Goal: Task Accomplishment & Management: Manage account settings

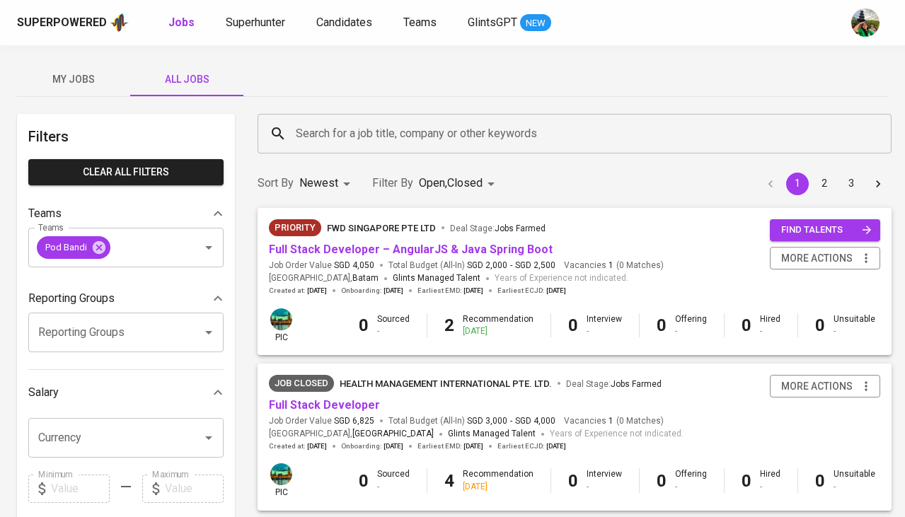
scroll to position [1019, 0]
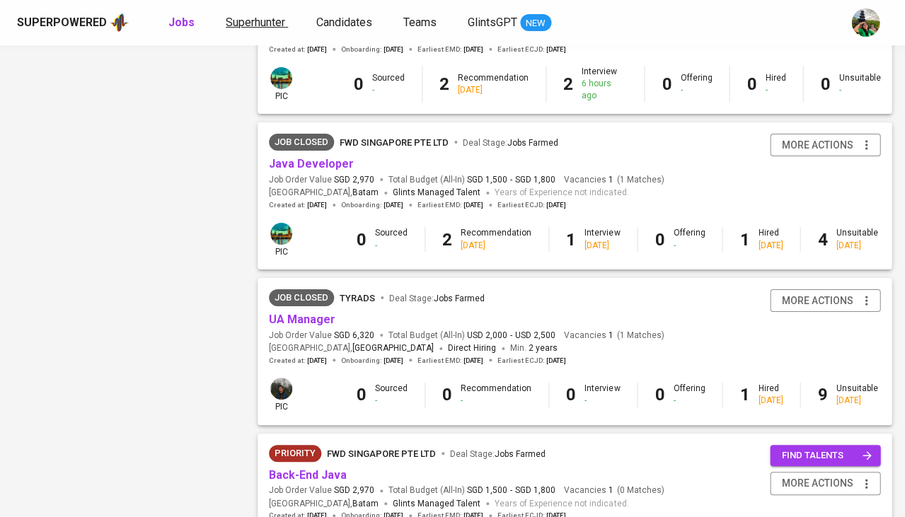
click at [249, 30] on link "Superhunter" at bounding box center [257, 23] width 62 height 18
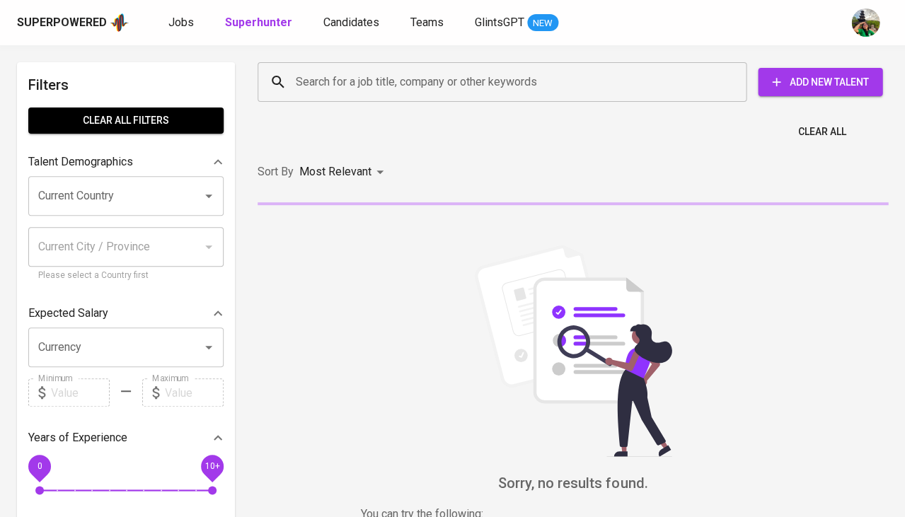
click at [128, 195] on input "Current Country" at bounding box center [106, 195] width 143 height 27
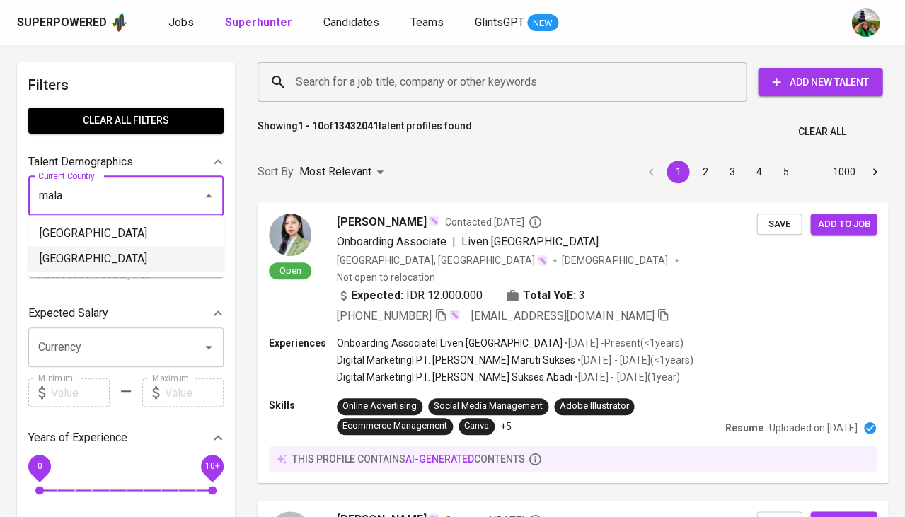
click at [103, 260] on li "[GEOGRAPHIC_DATA]" at bounding box center [125, 258] width 195 height 25
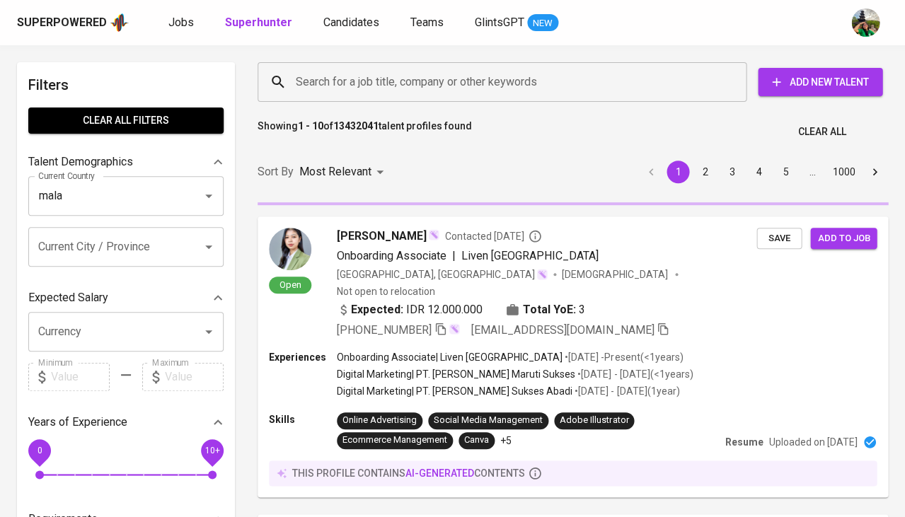
type input "[GEOGRAPHIC_DATA]"
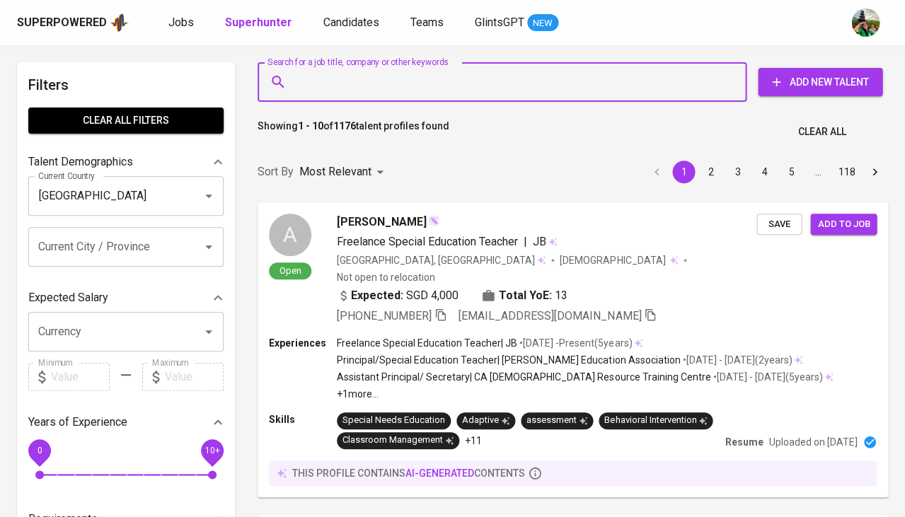
click at [354, 88] on input "Search for a job title, company or other keywords" at bounding box center [505, 82] width 427 height 27
paste input "Network Operations Center."
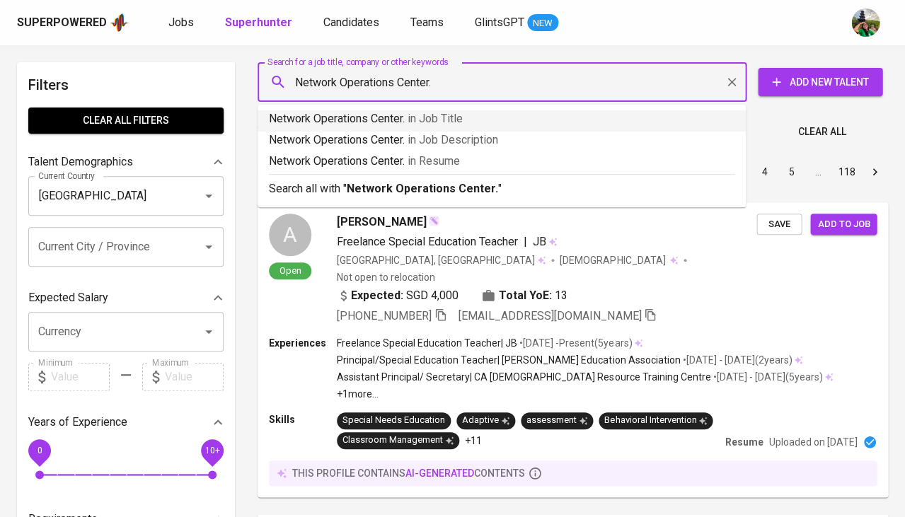
type input "Network Operations Center"
click at [395, 120] on p "Network Operations Center in Job Title" at bounding box center [501, 118] width 465 height 17
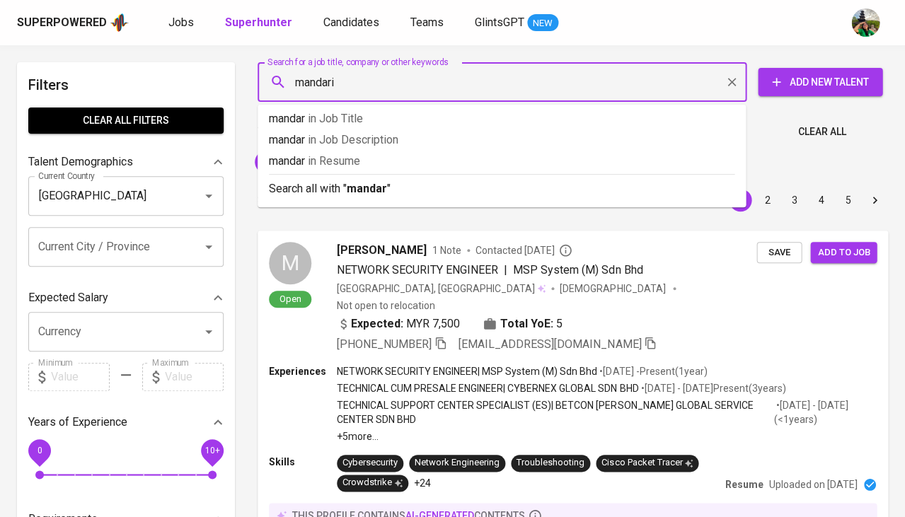
type input "mandarin"
click at [429, 163] on p "mandarin in Resume" at bounding box center [501, 161] width 465 height 17
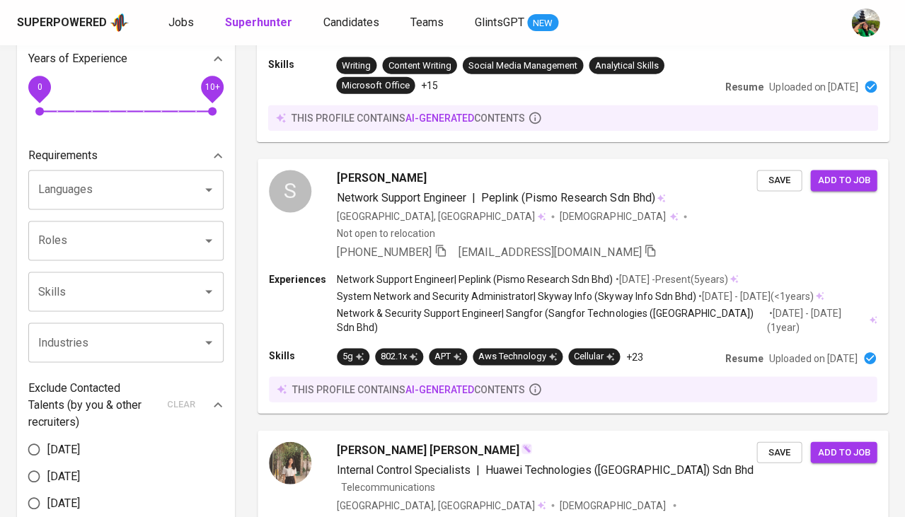
scroll to position [363, 0]
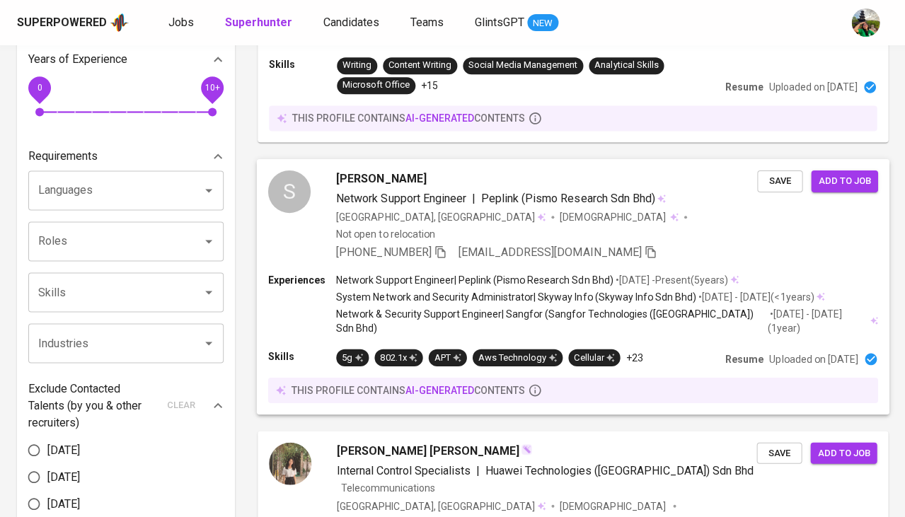
click at [382, 158] on div "S Soon Yung Kit Network Support Engineer | Peplink (Pismo Research Sdn Bhd) Mal…" at bounding box center [573, 215] width 632 height 114
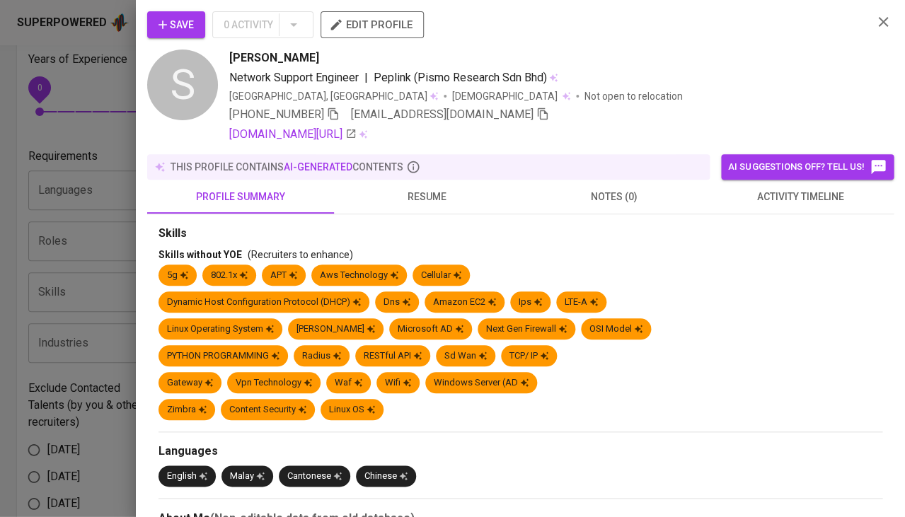
click at [381, 169] on div at bounding box center [452, 258] width 905 height 517
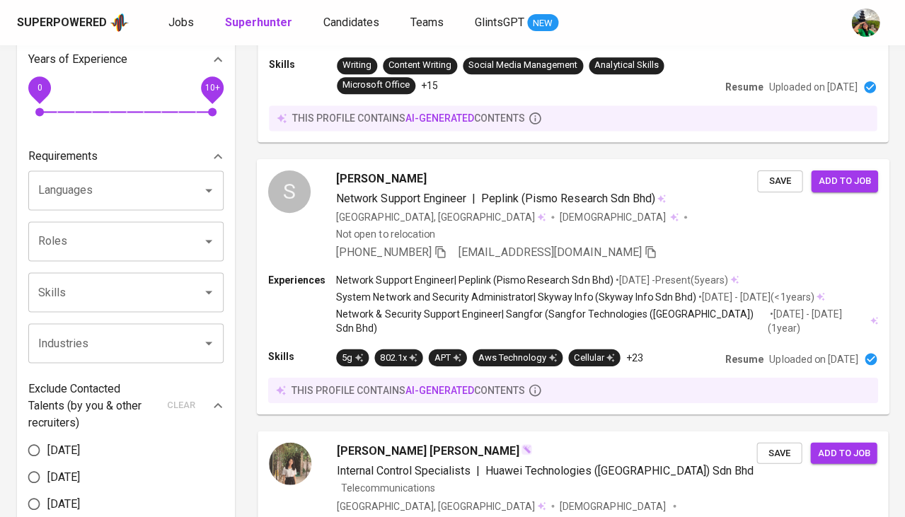
click at [376, 170] on span "Soon Yung Kit" at bounding box center [381, 178] width 90 height 17
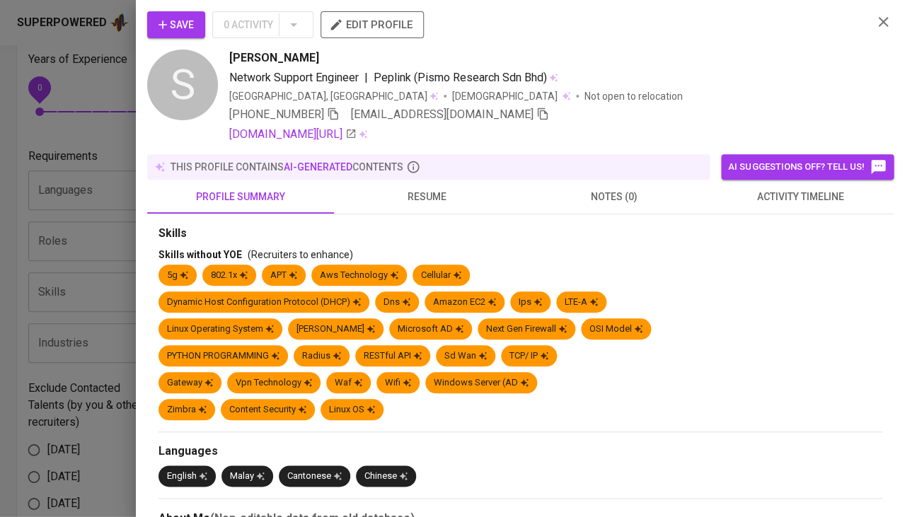
click at [404, 203] on span "resume" at bounding box center [427, 197] width 170 height 18
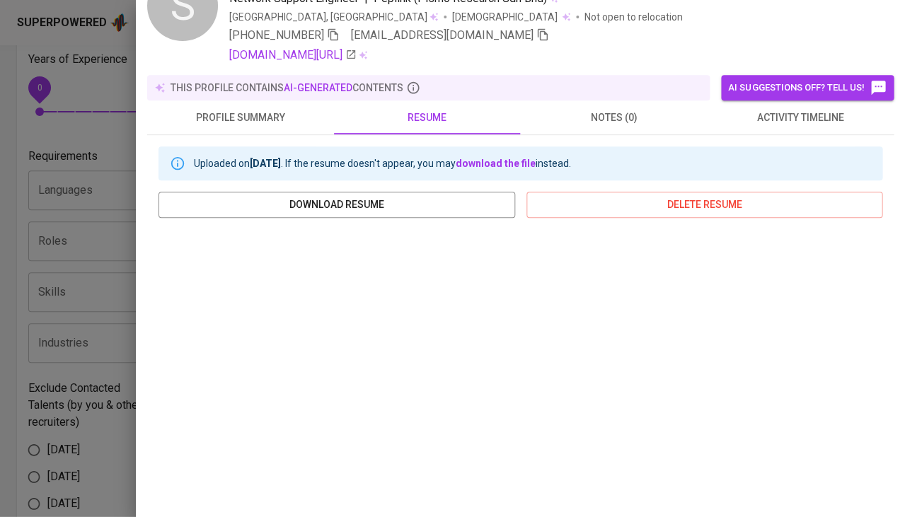
scroll to position [0, 0]
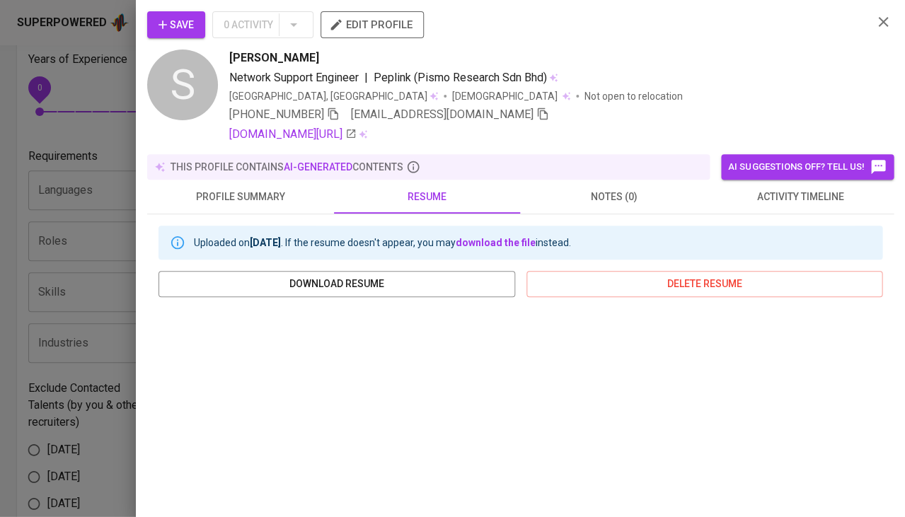
click at [328, 118] on icon "button" at bounding box center [333, 114] width 10 height 12
drag, startPoint x: 226, startPoint y: 51, endPoint x: 306, endPoint y: 54, distance: 80.0
click at [306, 54] on div "S Soon Yung Kit Network Support Engineer | Peplink (Pismo Research Sdn Bhd) Mal…" at bounding box center [504, 96] width 714 height 93
copy span "Soon Yung Kit"
click at [185, 32] on span "Save" at bounding box center [175, 25] width 35 height 18
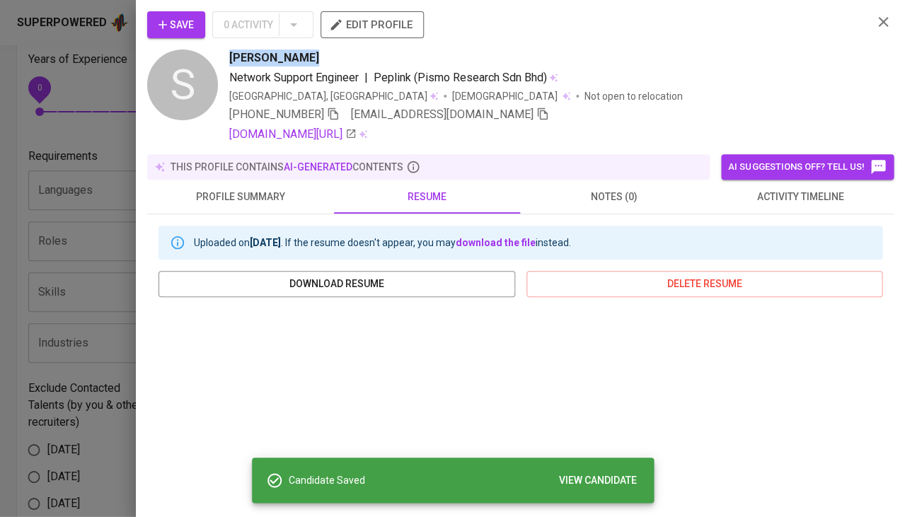
click at [166, 23] on icon "button" at bounding box center [163, 25] width 14 height 14
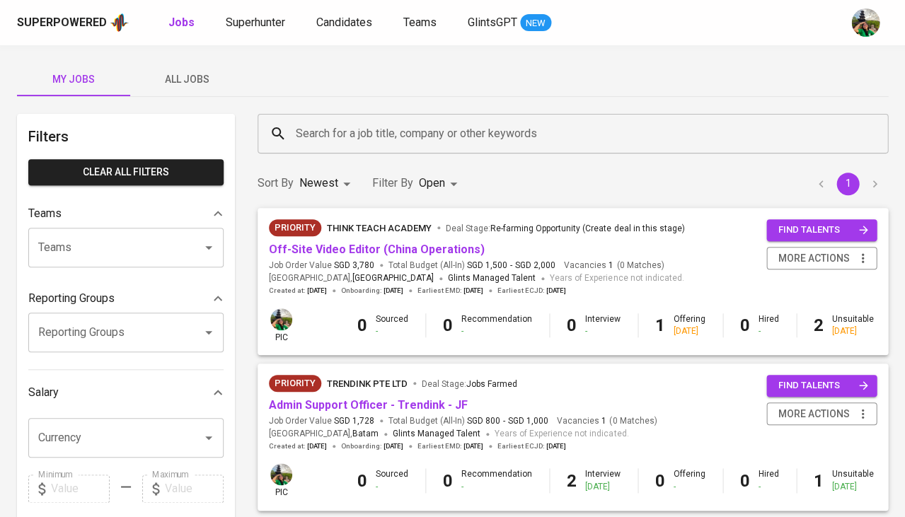
click at [358, 18] on span "Candidates" at bounding box center [344, 22] width 56 height 13
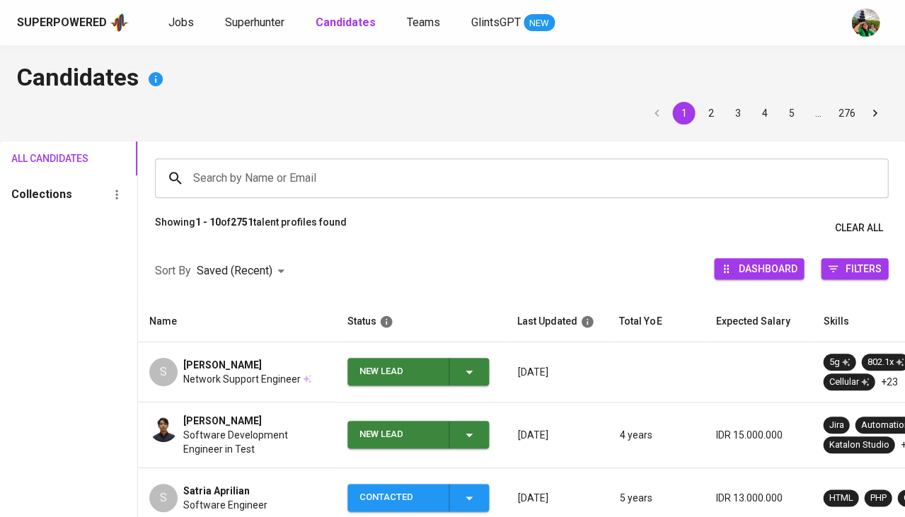
click at [456, 358] on div "New Lead" at bounding box center [418, 372] width 118 height 28
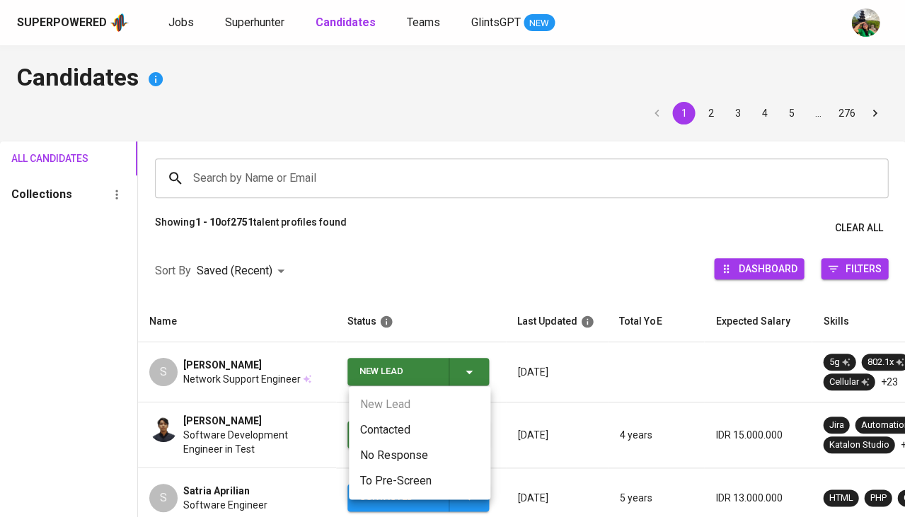
click at [410, 429] on li "Contacted" at bounding box center [419, 429] width 141 height 25
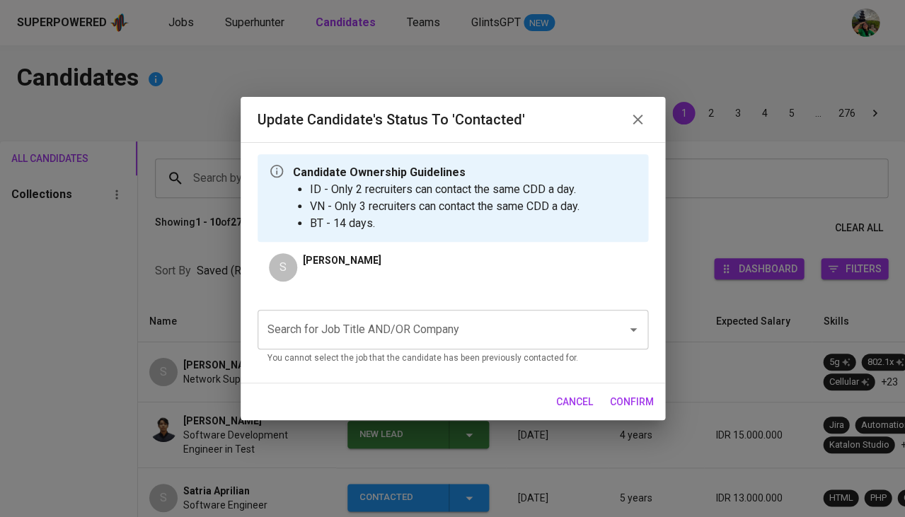
click at [389, 325] on input "Search for Job Title AND/OR Company" at bounding box center [433, 329] width 338 height 27
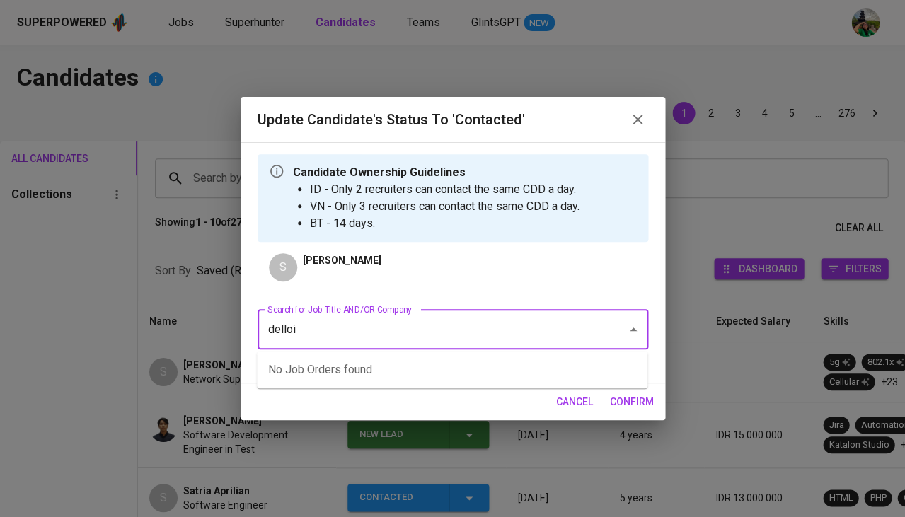
type input "delloit"
click at [419, 372] on li "Cloud Pre-sales Engineer (GrandTech Cloud Services)" at bounding box center [452, 369] width 390 height 25
type input "Cloud"
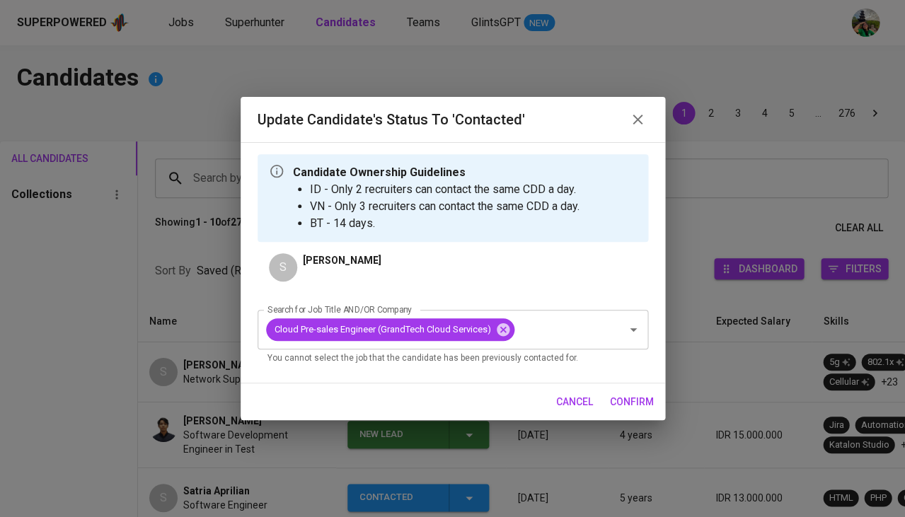
click at [635, 400] on span "confirm" at bounding box center [632, 402] width 44 height 18
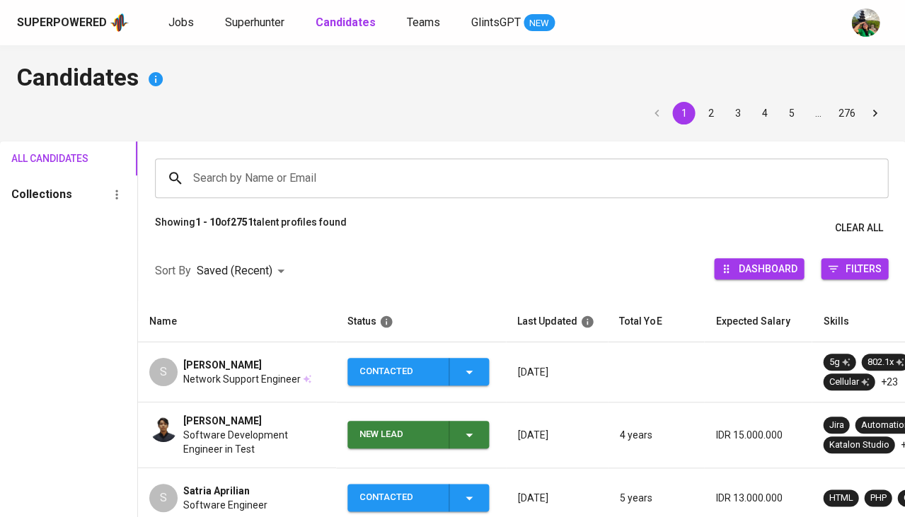
click at [217, 165] on input "Search by Name or Email" at bounding box center [525, 178] width 671 height 27
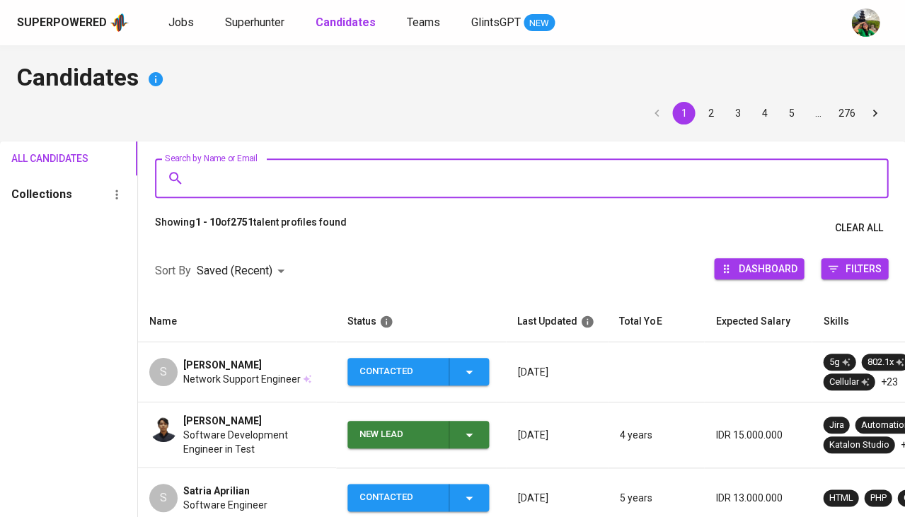
paste input "cchong2020@gmail.com"
type input "cchong2020@gmail.com"
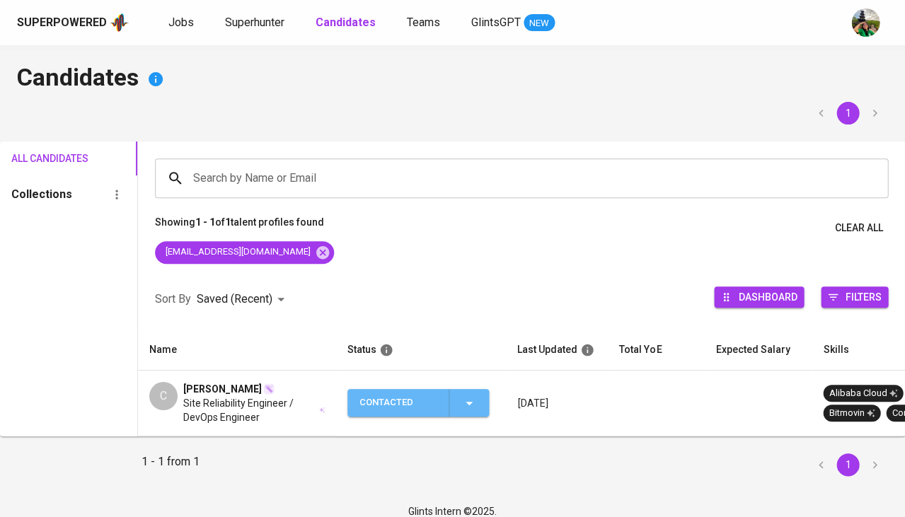
click at [477, 398] on span "Contacted" at bounding box center [418, 403] width 130 height 28
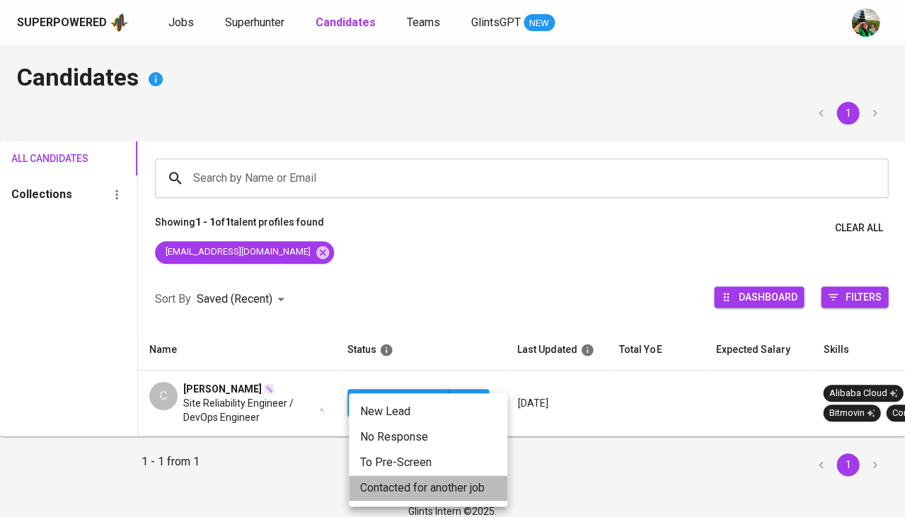
click at [406, 490] on li "Contacted for another job" at bounding box center [428, 487] width 158 height 25
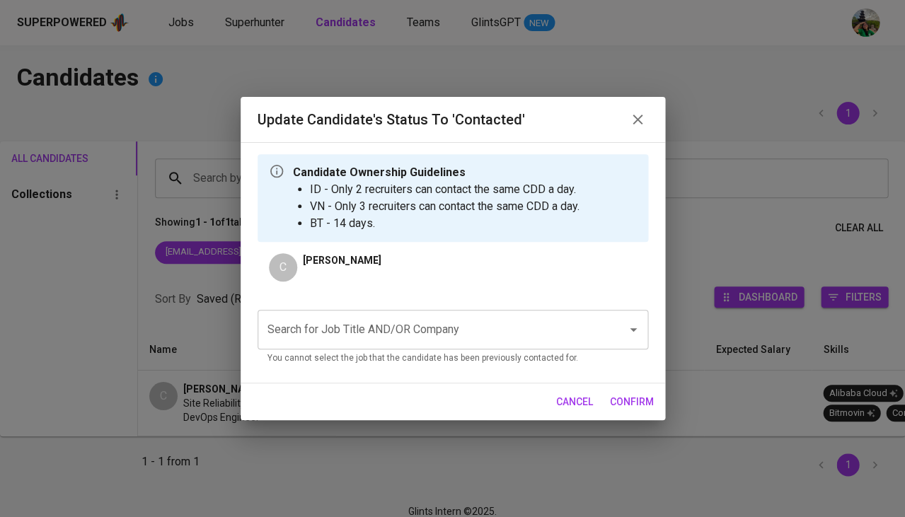
click at [371, 319] on input "Search for Job Title AND/OR Company" at bounding box center [433, 329] width 338 height 27
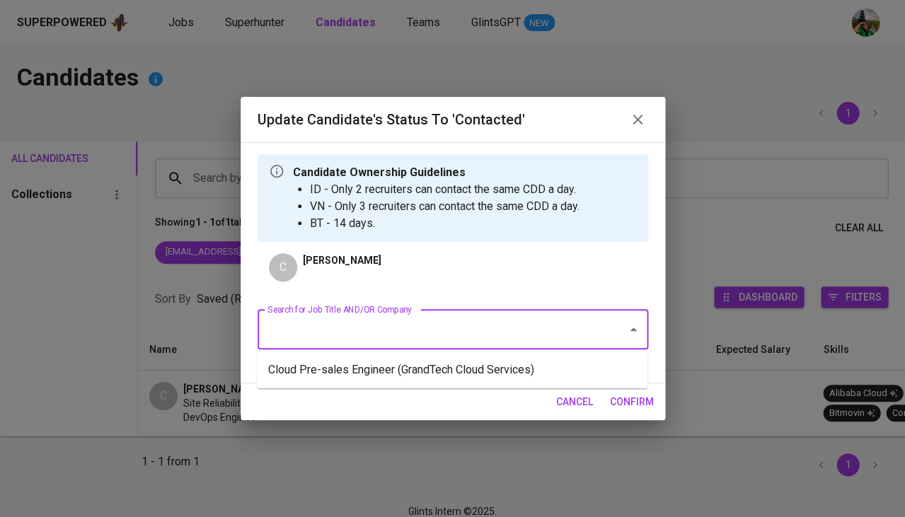
click at [344, 373] on li "Cloud Pre-sales Engineer (GrandTech Cloud Services)" at bounding box center [452, 369] width 390 height 25
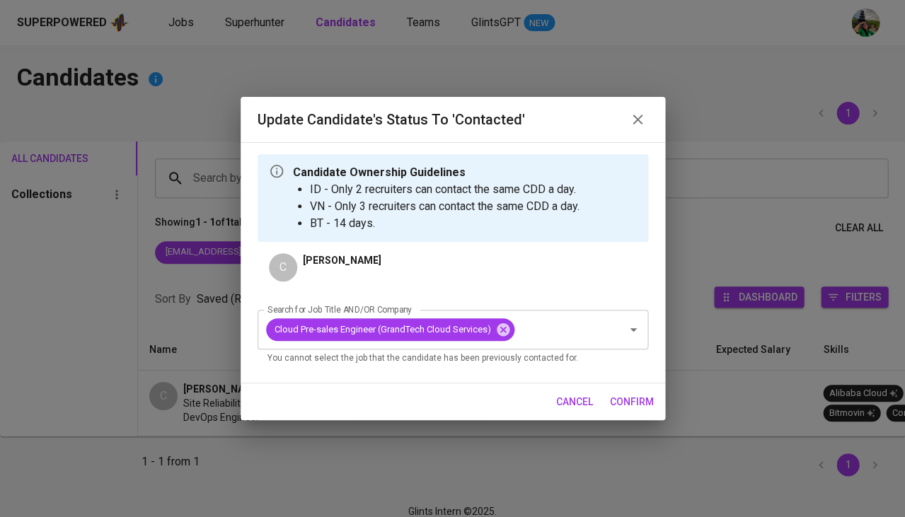
click at [657, 399] on button "confirm" at bounding box center [631, 402] width 55 height 26
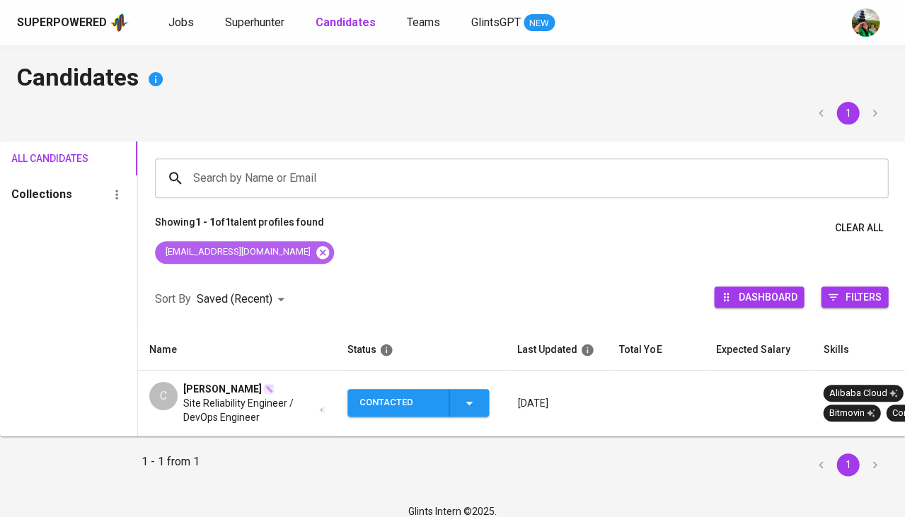
click at [316, 253] on icon at bounding box center [322, 251] width 13 height 13
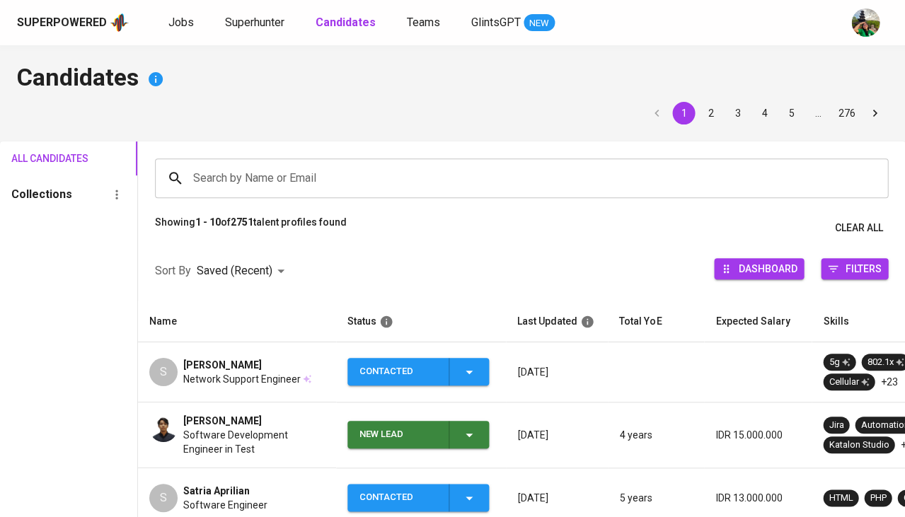
click at [219, 369] on span "Soon Yung Kit" at bounding box center [222, 365] width 79 height 14
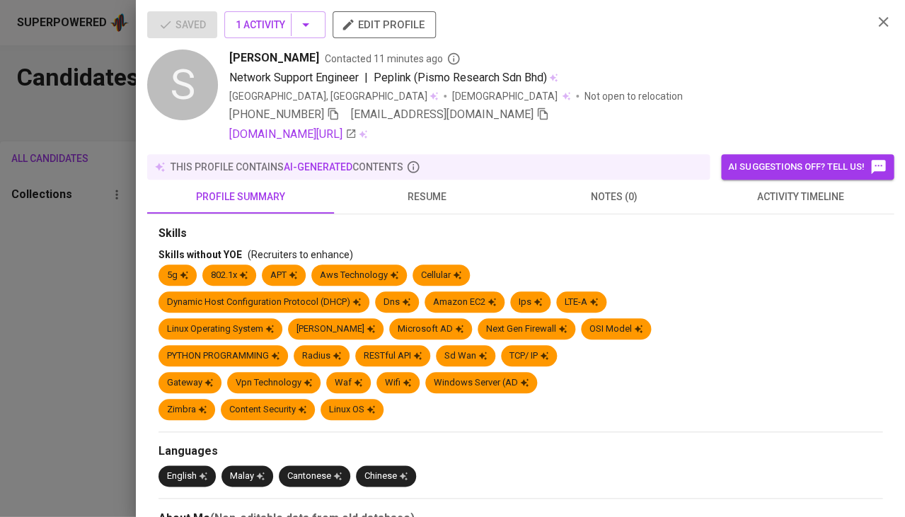
click at [427, 198] on span "resume" at bounding box center [427, 197] width 170 height 18
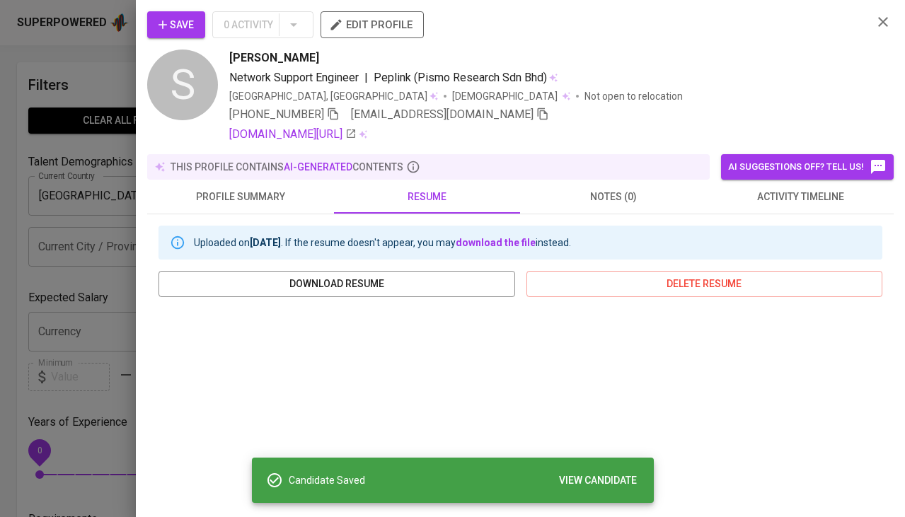
scroll to position [363, 0]
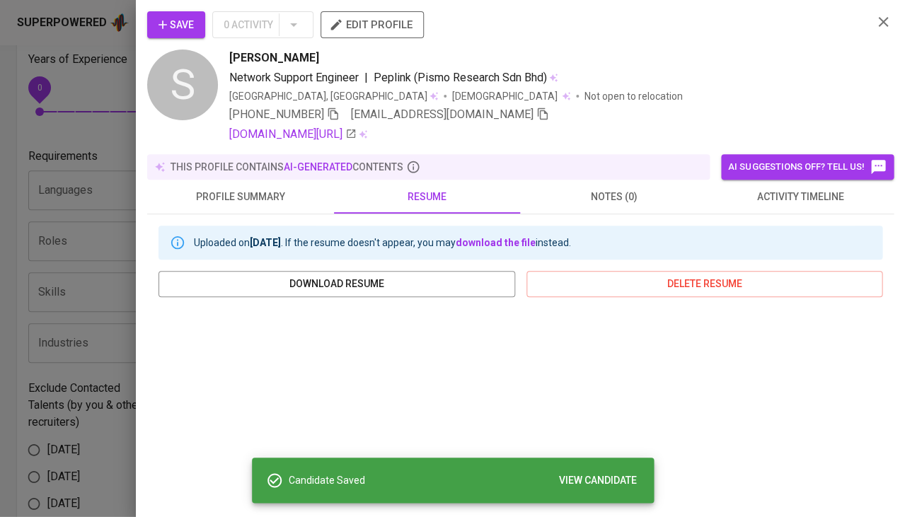
click at [9, 333] on div at bounding box center [452, 258] width 905 height 517
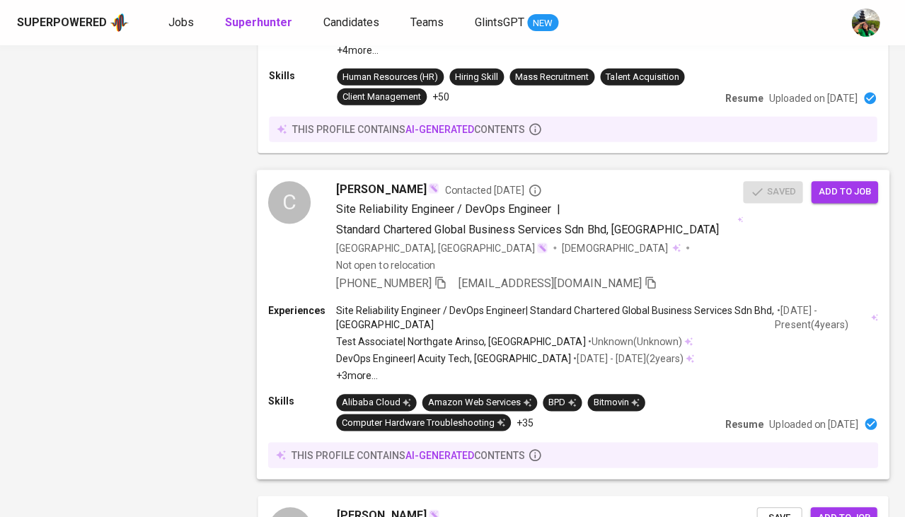
scroll to position [2122, 0]
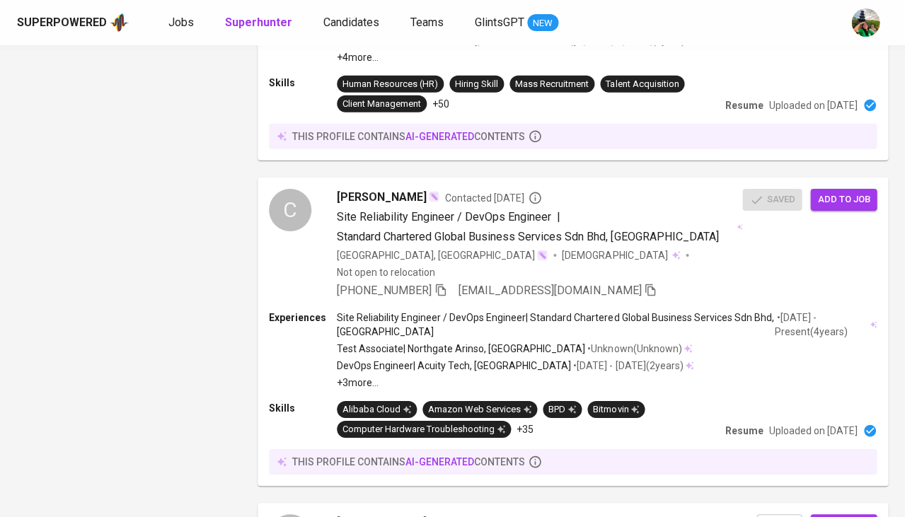
click at [369, 189] on span "Chong Hong Chai" at bounding box center [381, 197] width 90 height 17
click at [382, 68] on div at bounding box center [452, 258] width 905 height 517
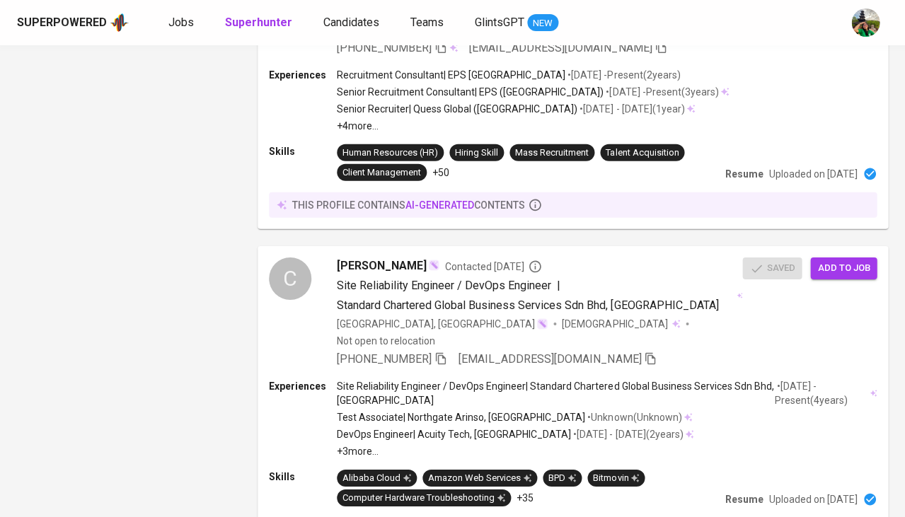
scroll to position [2051, 0]
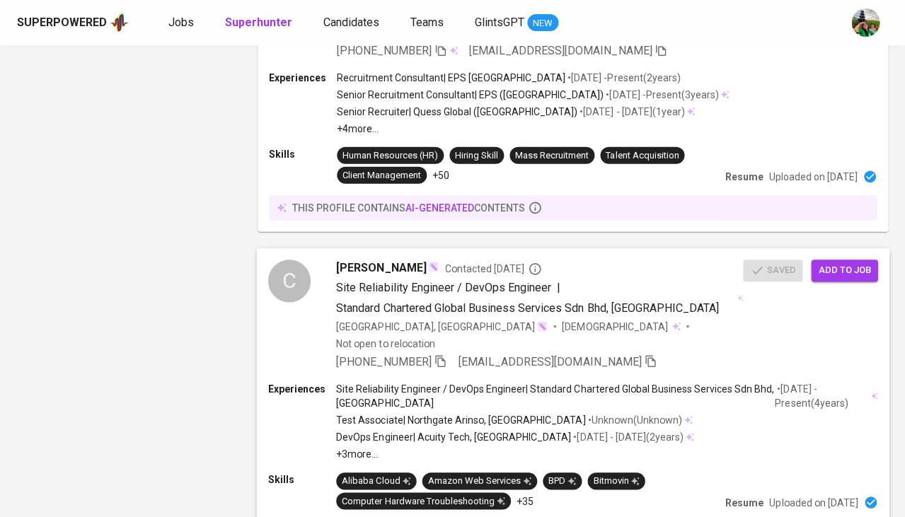
click at [400, 260] on span "Chong Hong Chai" at bounding box center [381, 268] width 90 height 17
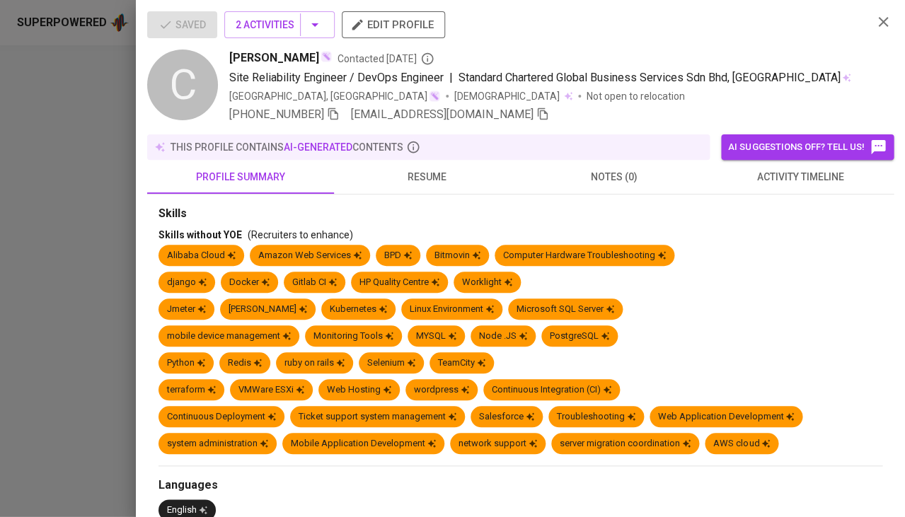
click at [448, 173] on span "resume" at bounding box center [427, 177] width 170 height 18
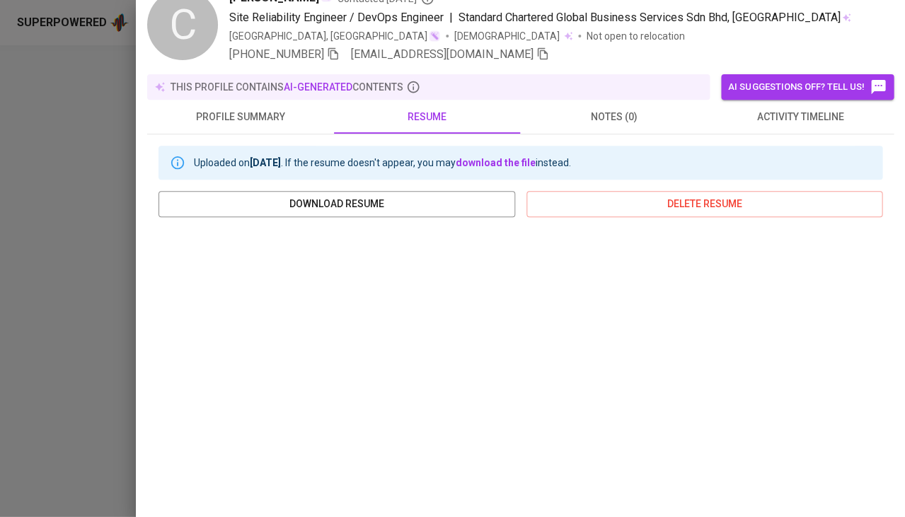
scroll to position [11, 0]
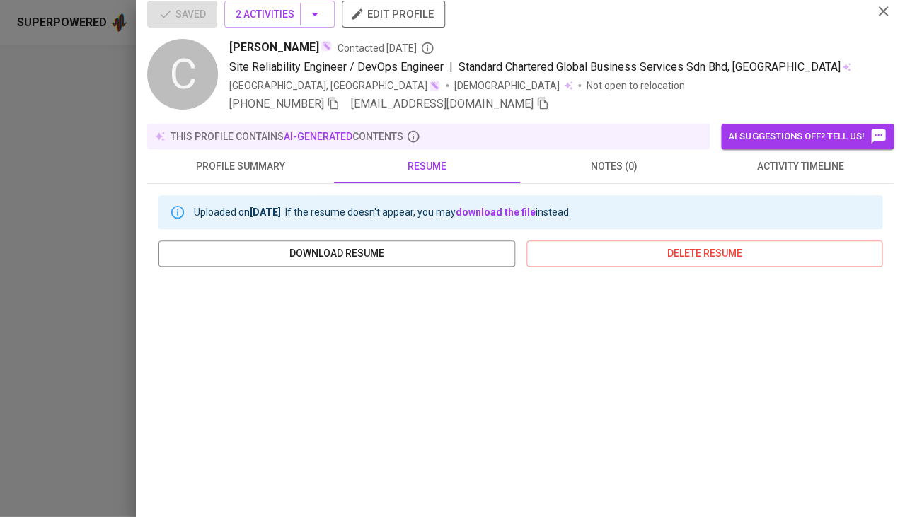
click at [804, 174] on span "activity timeline" at bounding box center [800, 167] width 170 height 18
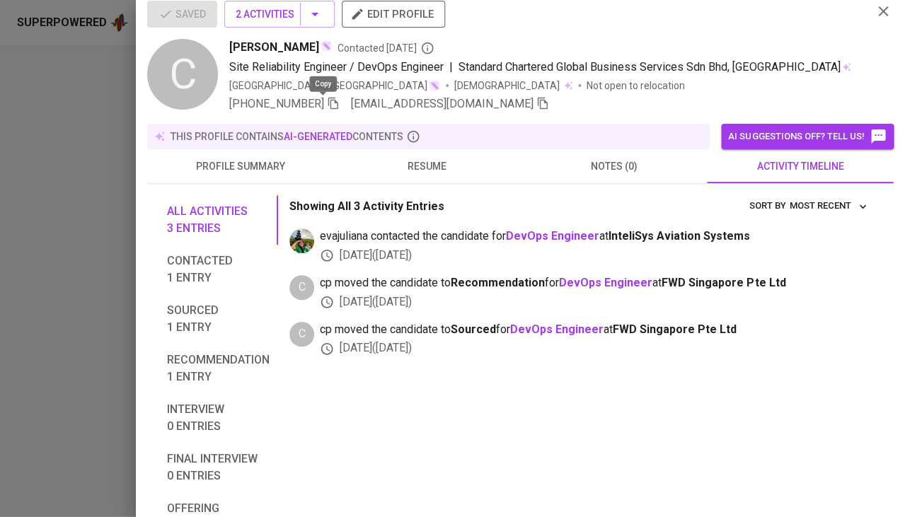
click at [327, 102] on icon "button" at bounding box center [333, 103] width 13 height 13
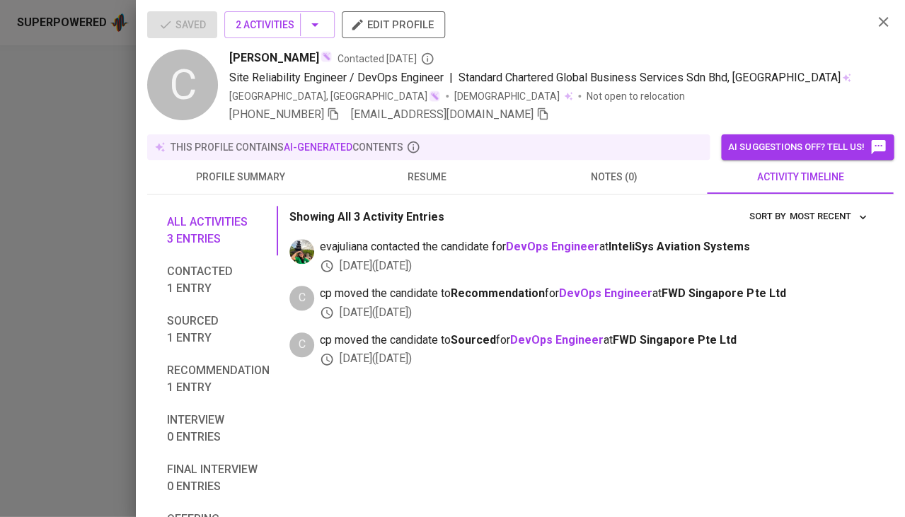
scroll to position [0, 0]
drag, startPoint x: 316, startPoint y: 58, endPoint x: 226, endPoint y: 58, distance: 90.5
click at [226, 58] on div "C Chong Hong Chai Contacted 10 months ago Site Reliability Engineer / DevOps En…" at bounding box center [504, 87] width 714 height 74
copy span "Chong Hong Chai"
click at [481, 107] on div "+60 16-938-0937 cchong2020@gmail.com" at bounding box center [545, 114] width 632 height 17
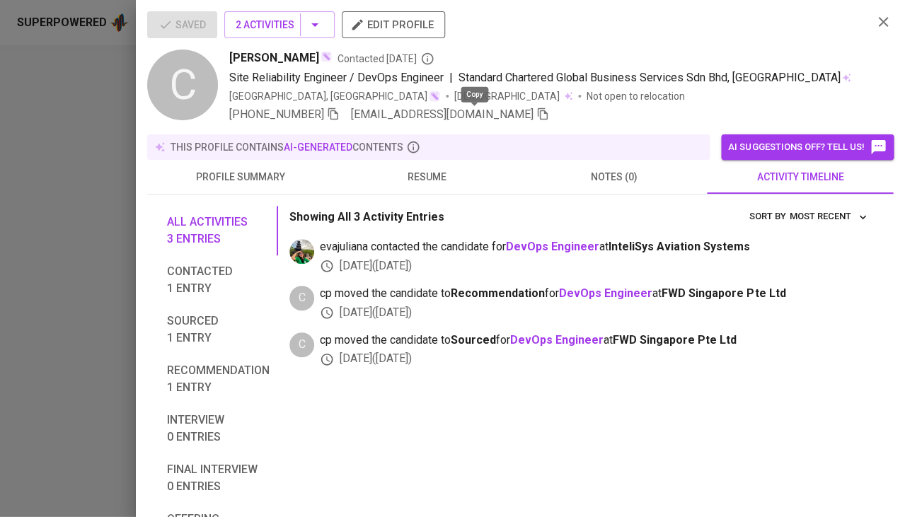
click at [536, 112] on icon "button" at bounding box center [542, 114] width 13 height 13
click at [35, 306] on div at bounding box center [452, 258] width 905 height 517
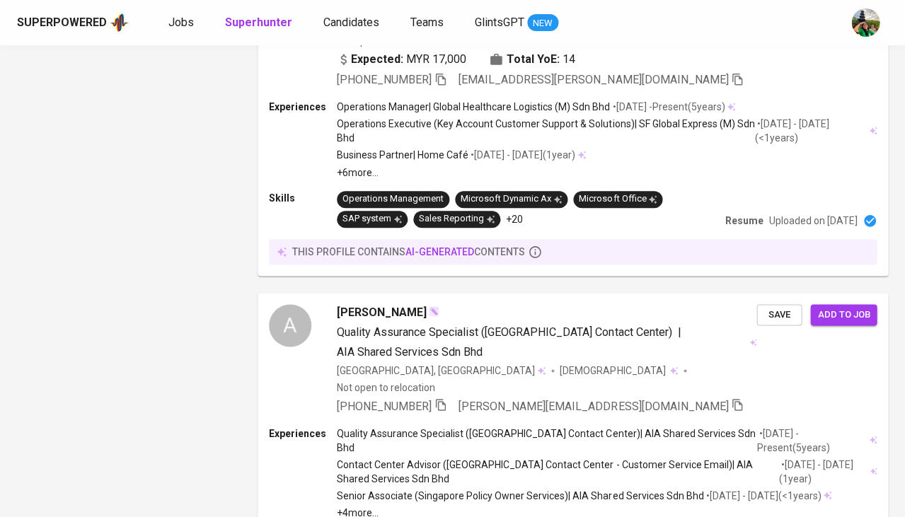
scroll to position [2657, 0]
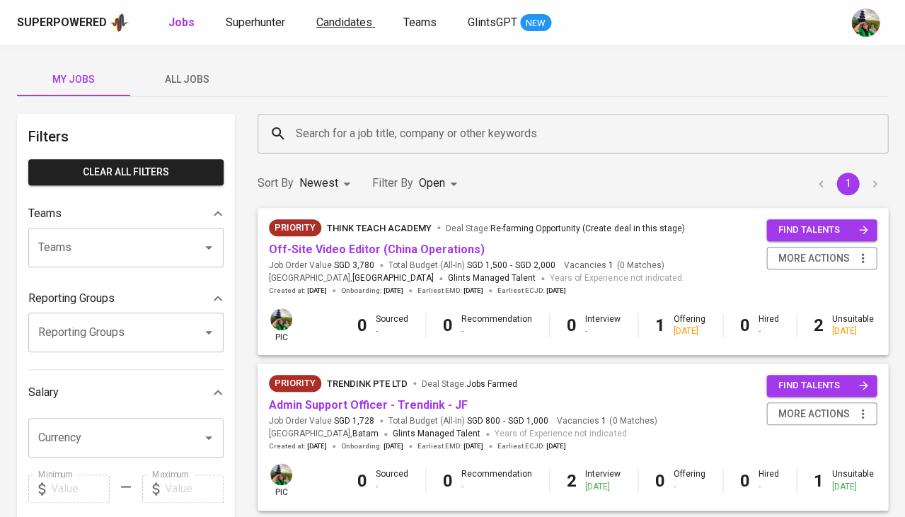
click at [365, 22] on span "Candidates" at bounding box center [344, 22] width 56 height 13
